Goal: Transaction & Acquisition: Purchase product/service

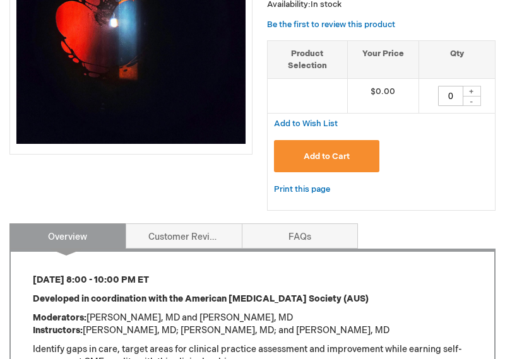
scroll to position [279, 0]
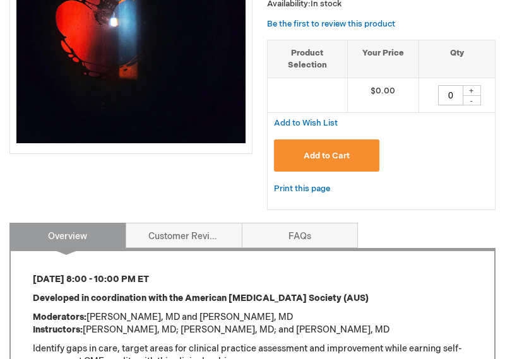
click at [473, 96] on div "+" at bounding box center [471, 90] width 19 height 11
type input "1"
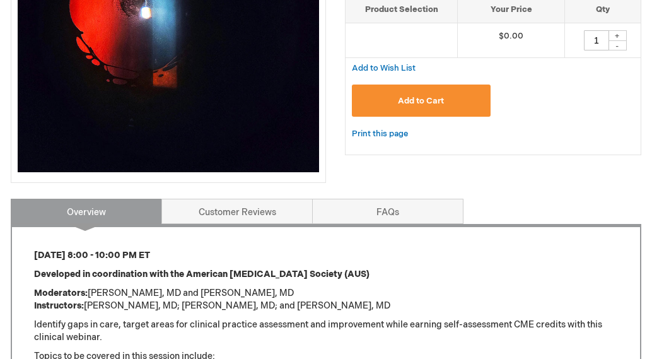
scroll to position [346, 0]
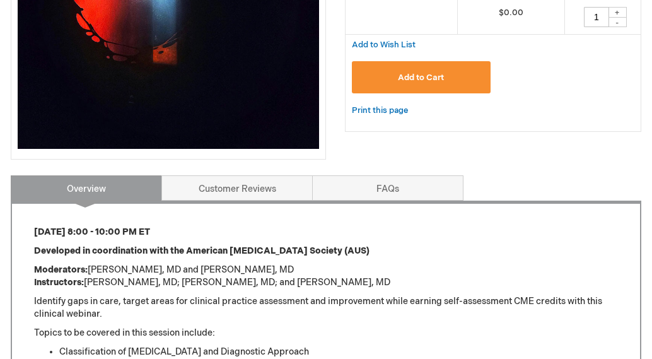
click at [417, 84] on button "Add to Cart" at bounding box center [421, 77] width 139 height 32
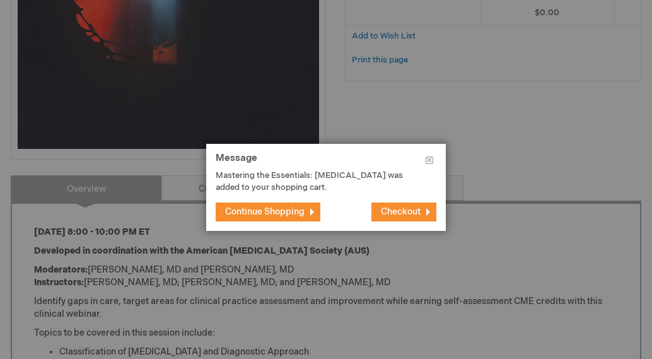
click at [390, 213] on span "Checkout" at bounding box center [401, 211] width 40 height 11
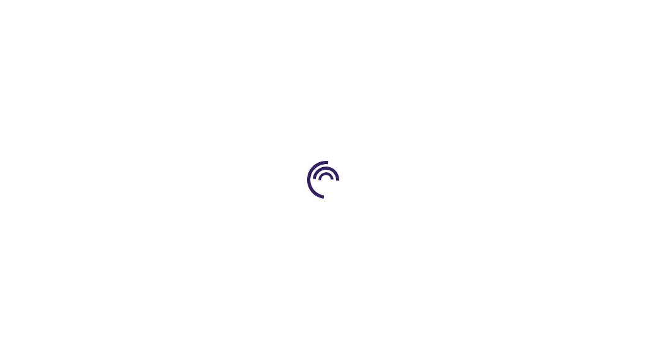
select select "GB"
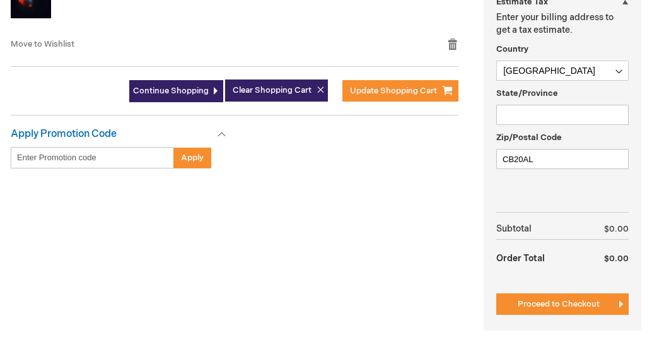
scroll to position [375, 0]
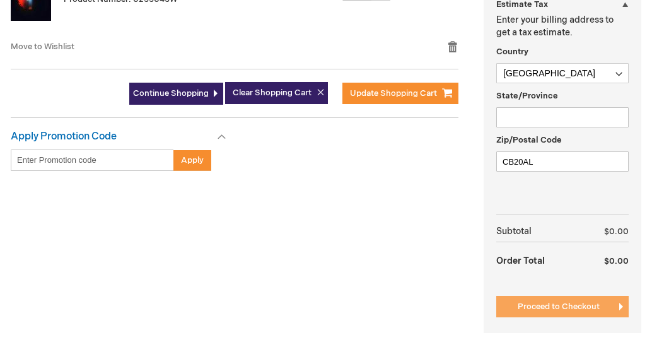
click at [560, 312] on button "Proceed to Checkout" at bounding box center [562, 306] width 132 height 21
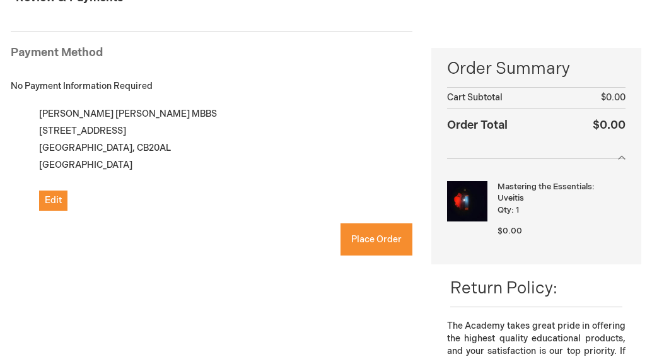
scroll to position [148, 0]
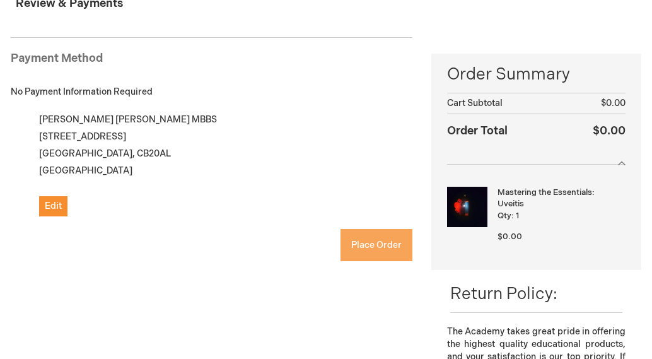
click at [377, 247] on span "Place Order" at bounding box center [376, 245] width 50 height 11
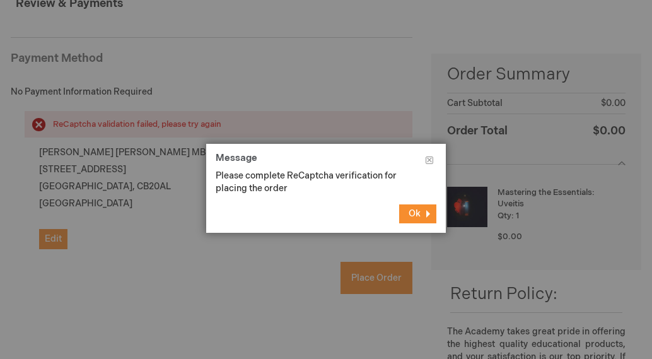
click at [415, 212] on span "Ok" at bounding box center [415, 213] width 12 height 11
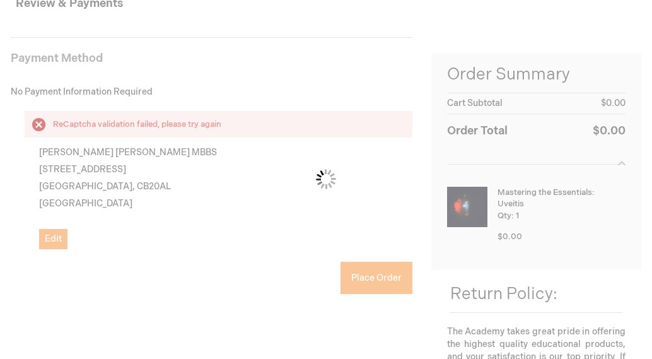
click at [32, 302] on div "Please wait..." at bounding box center [326, 179] width 652 height 359
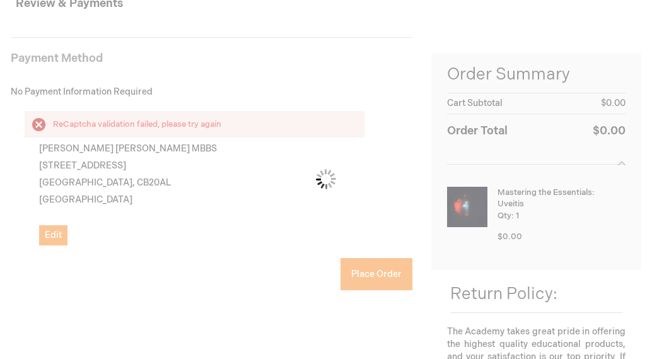
click at [27, 299] on div "Please wait..." at bounding box center [326, 179] width 652 height 359
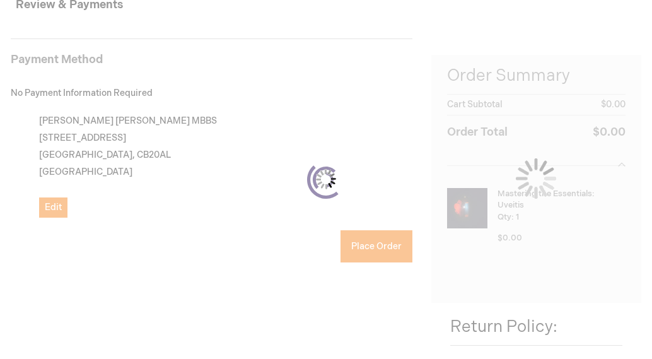
scroll to position [151, 0]
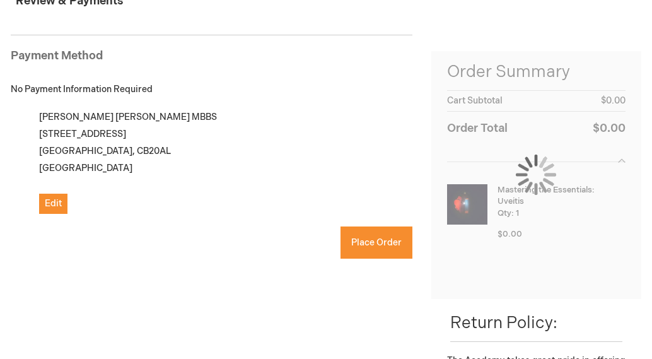
checkbox input "true"
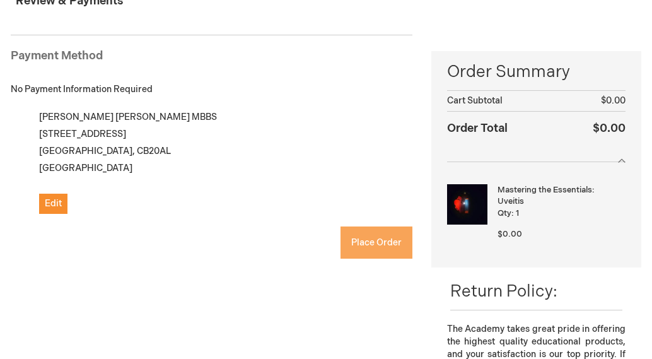
click at [390, 240] on span "Place Order" at bounding box center [376, 242] width 50 height 11
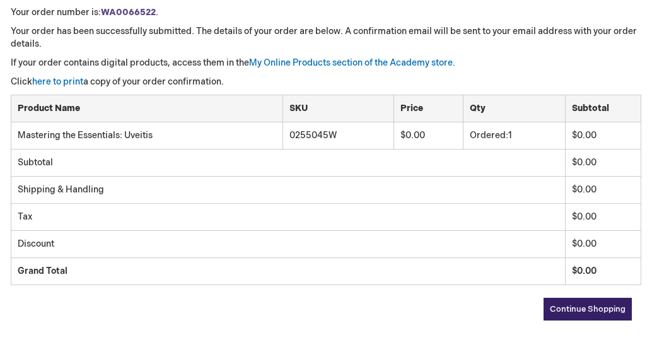
scroll to position [209, 0]
